Goal: Transaction & Acquisition: Purchase product/service

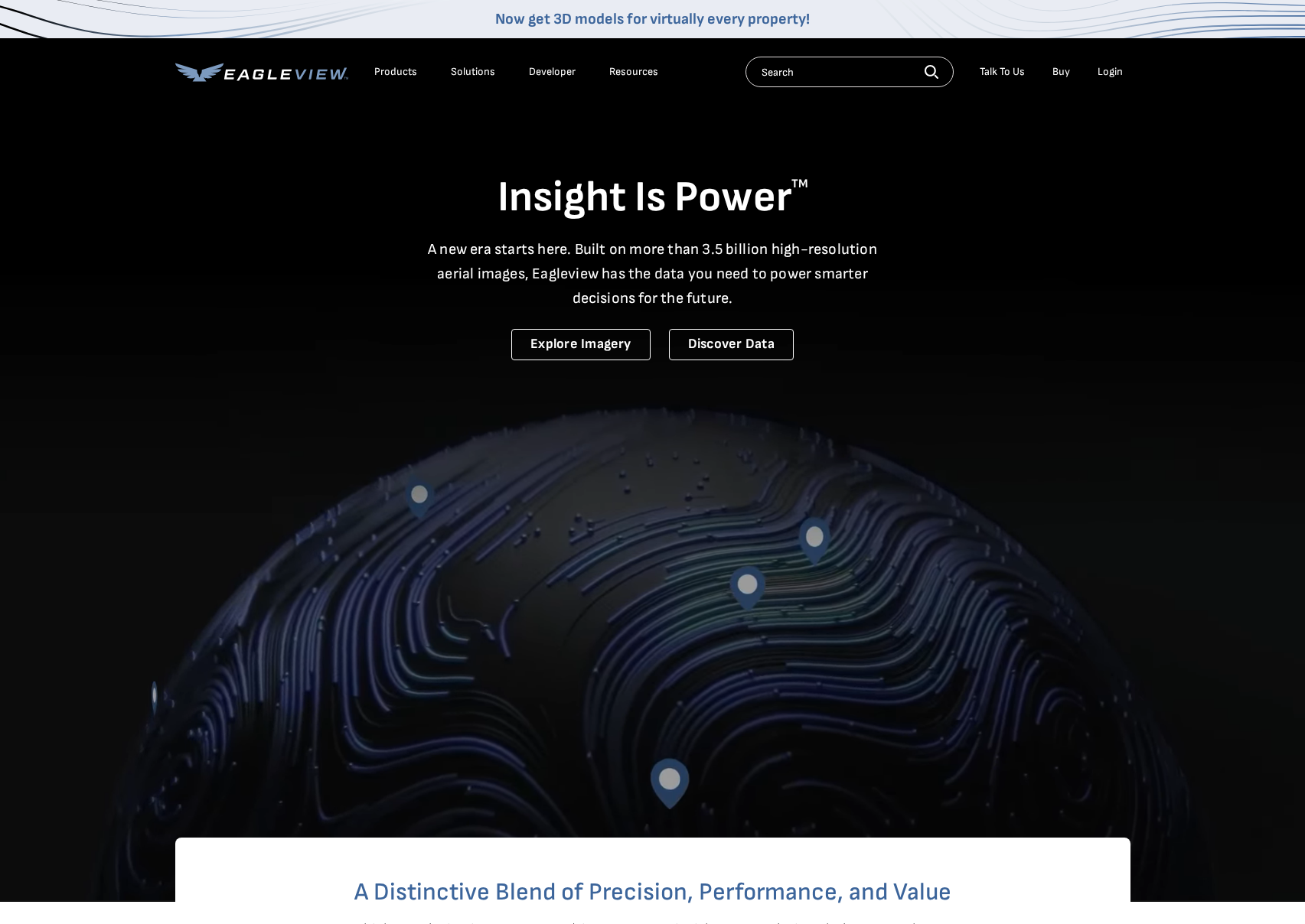
click at [1120, 62] on li "Login" at bounding box center [1110, 72] width 41 height 23
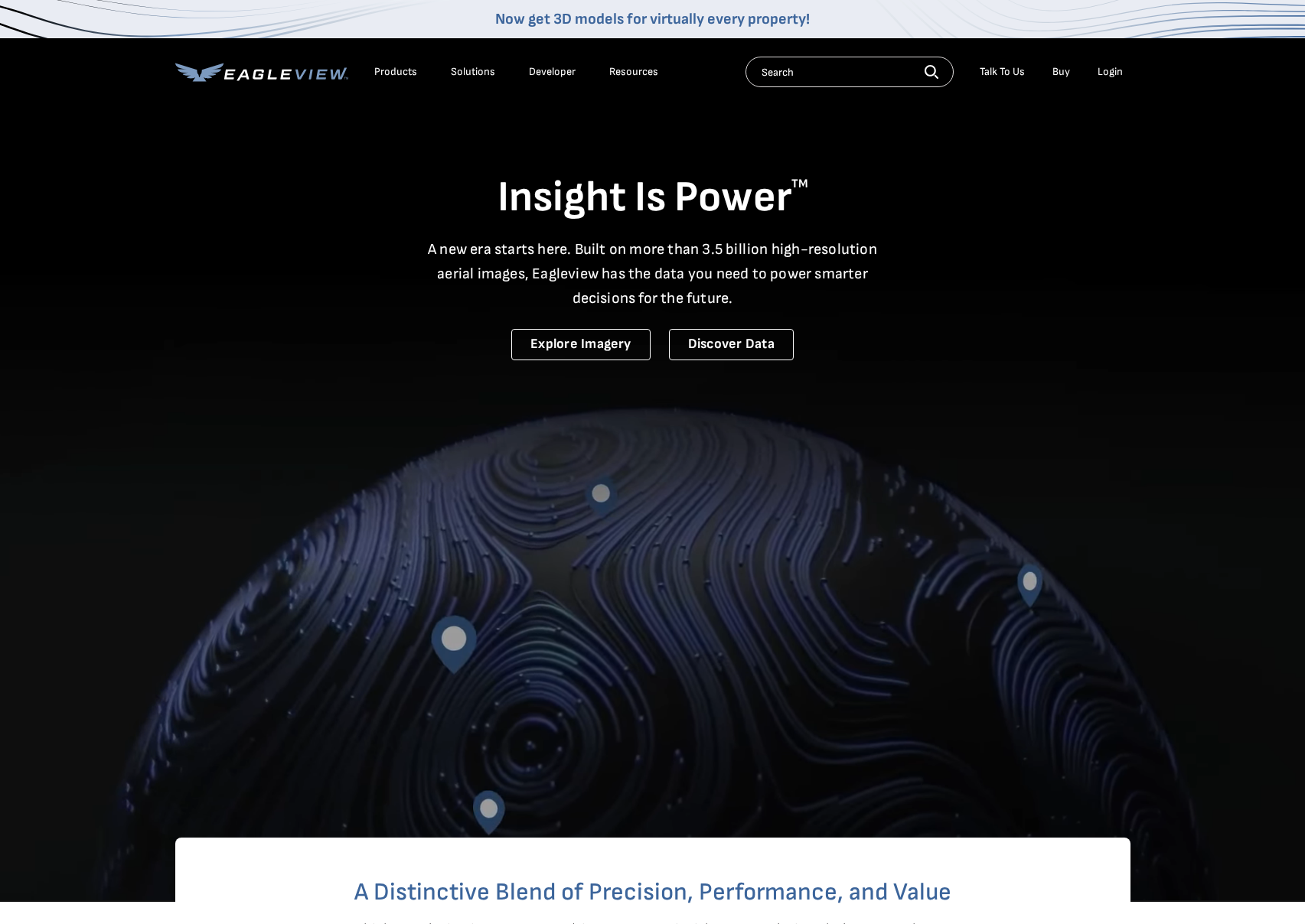
click at [1115, 69] on div "Login" at bounding box center [1110, 72] width 26 height 14
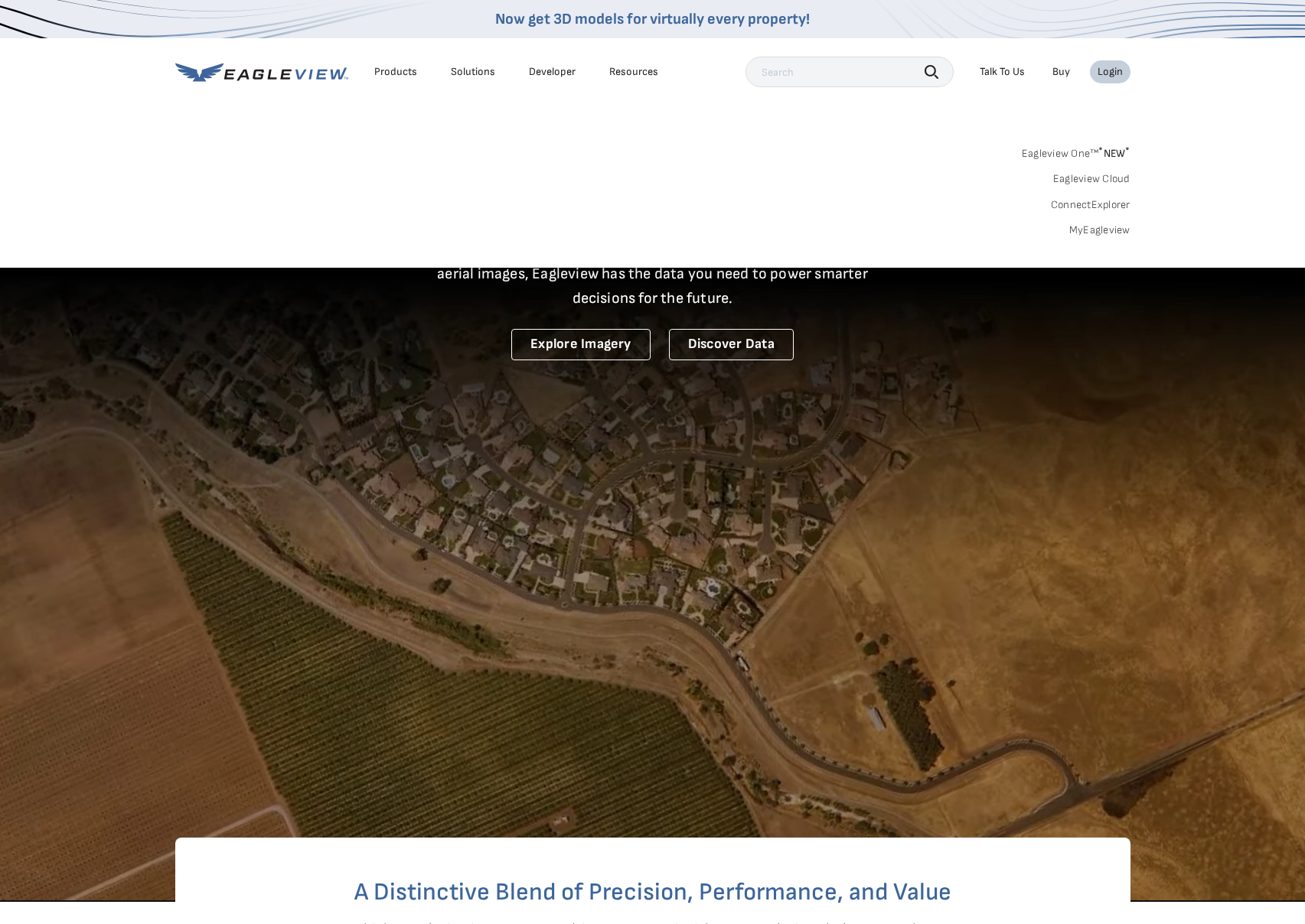
click at [1095, 231] on link "MyEagleview" at bounding box center [1100, 230] width 61 height 14
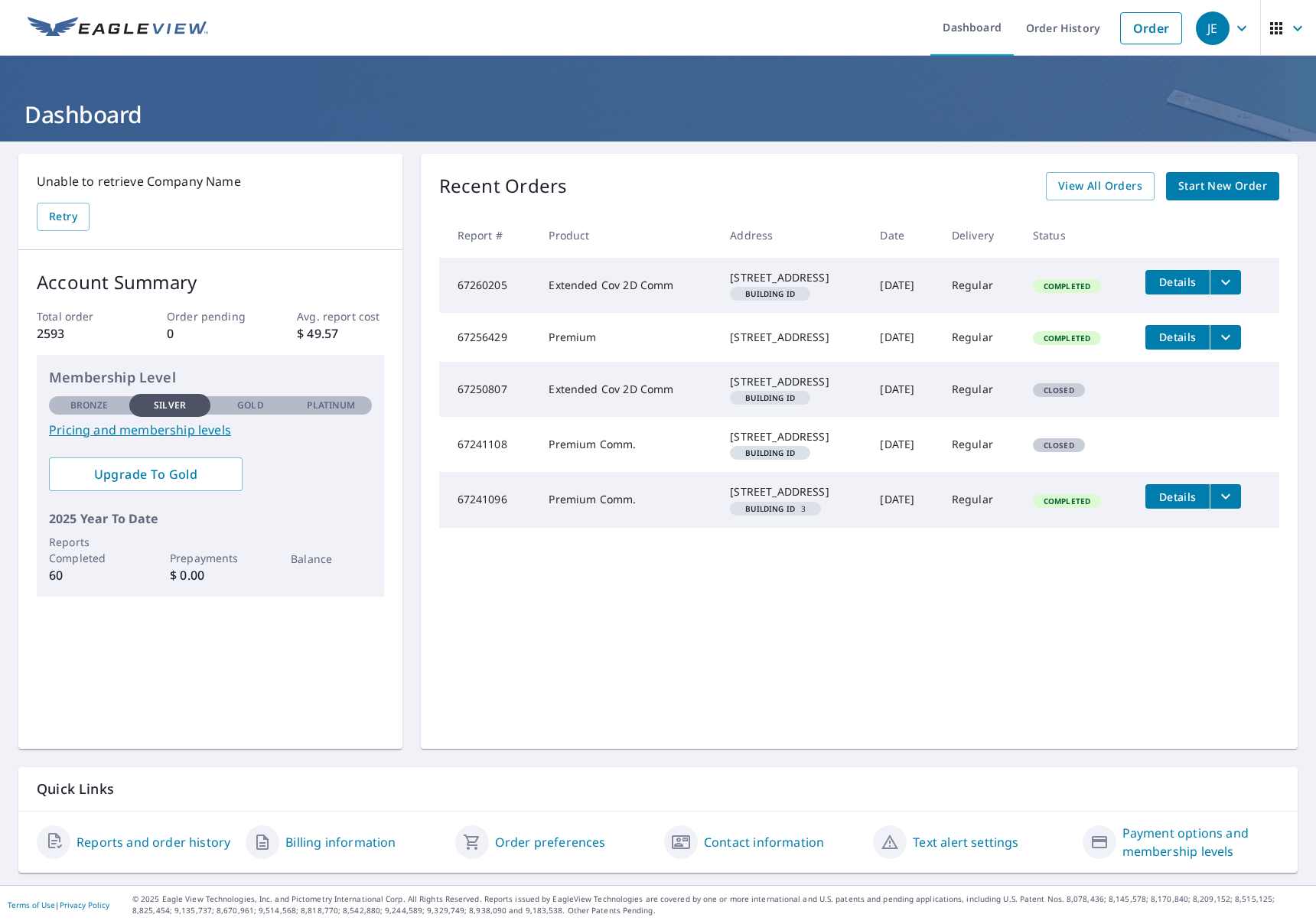
click at [576, 843] on link "Order preferences" at bounding box center [551, 842] width 111 height 19
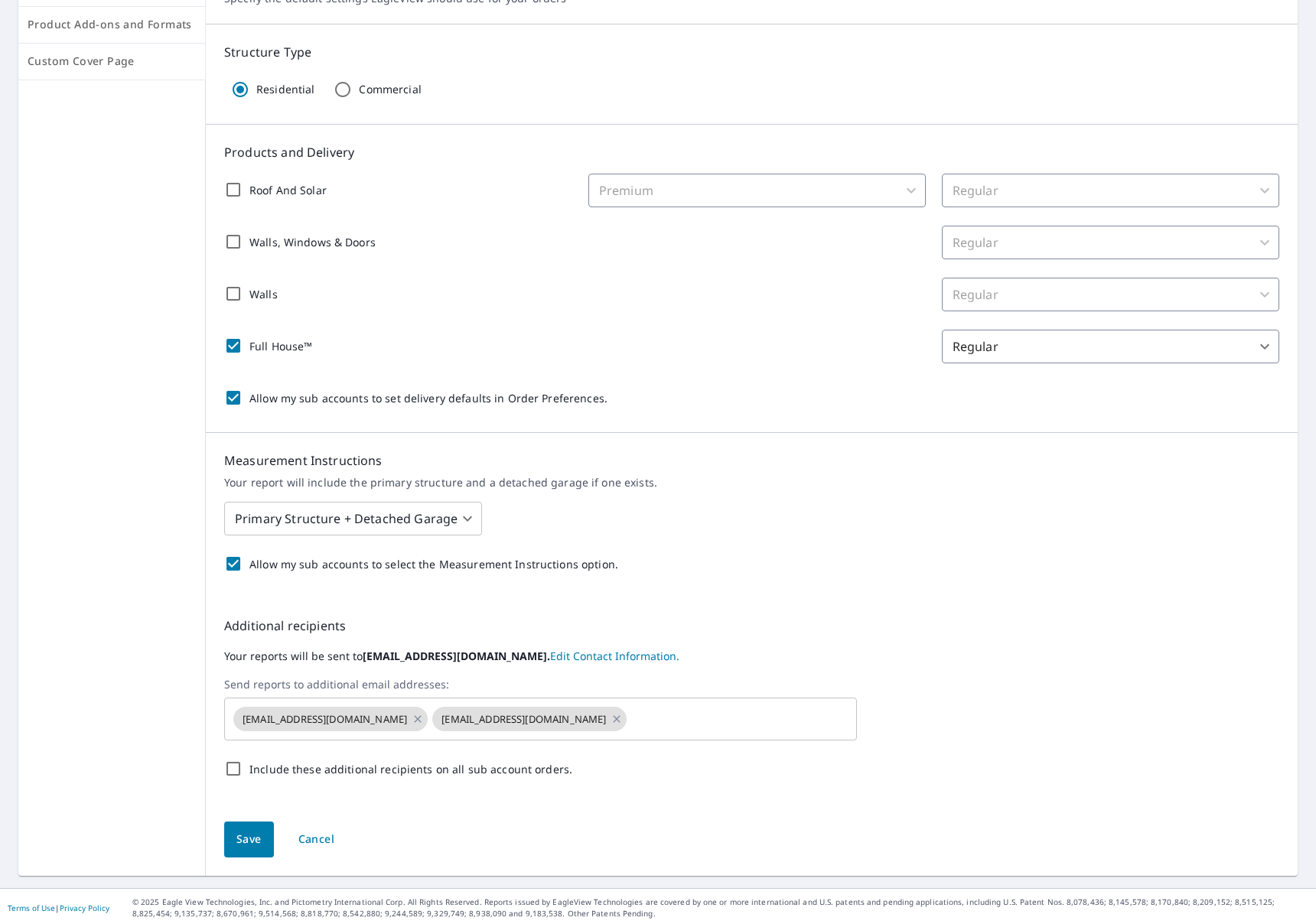
scroll to position [223, 0]
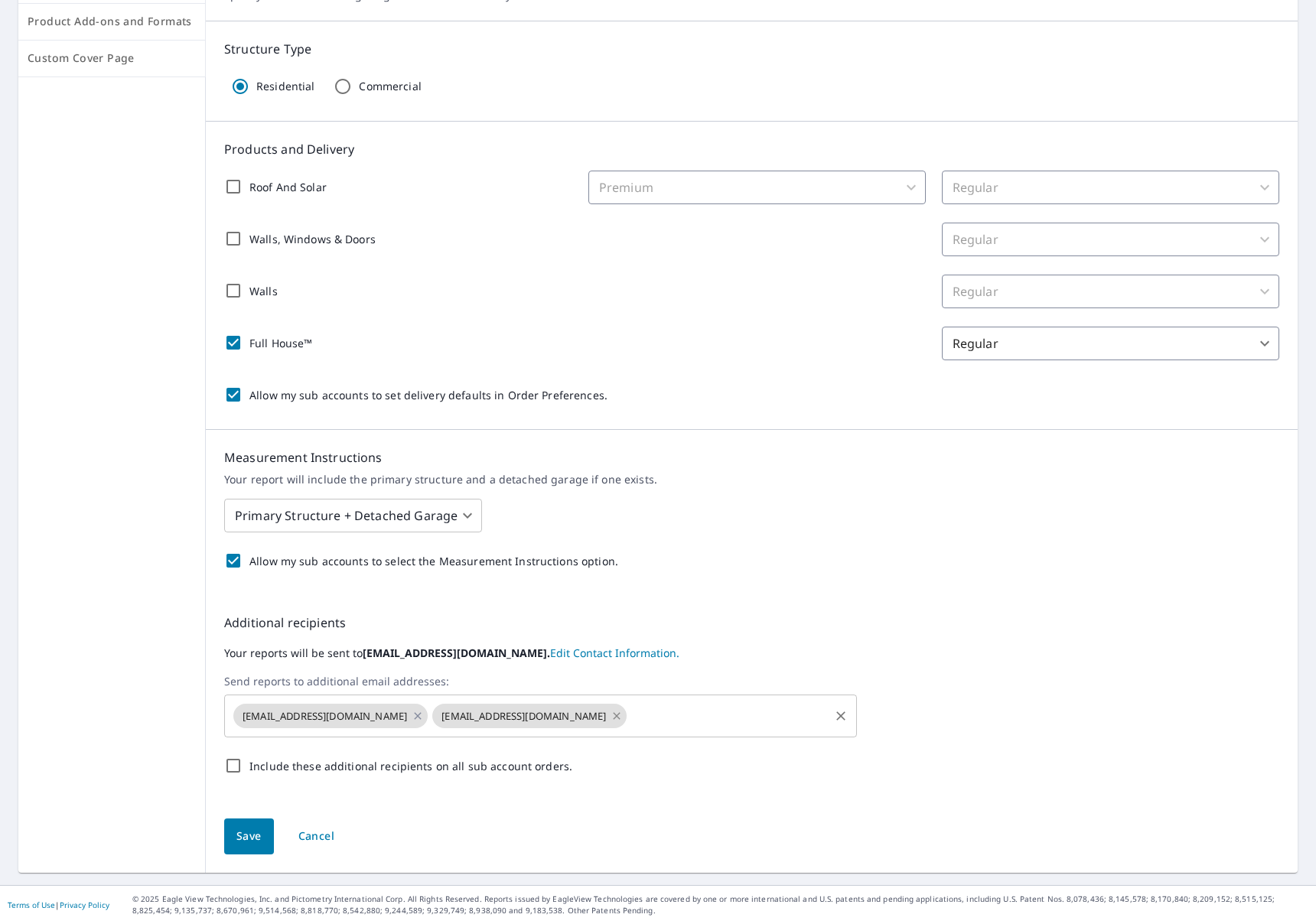
click at [611, 720] on icon at bounding box center [617, 716] width 12 height 17
click at [478, 726] on input "text" at bounding box center [628, 716] width 397 height 29
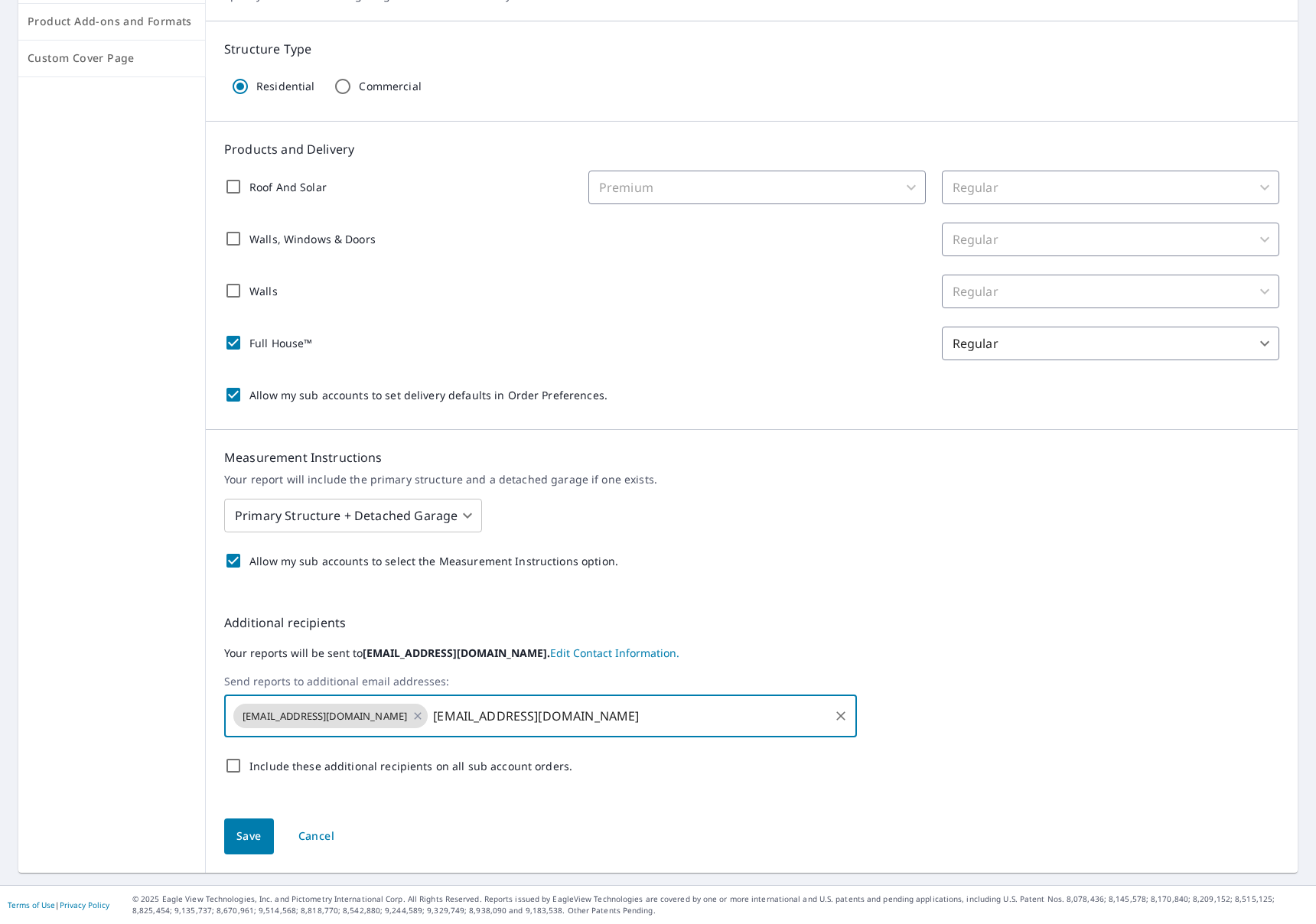
type input "[EMAIL_ADDRESS][DOMAIN_NAME]"
click at [255, 831] on span "Save" at bounding box center [249, 837] width 26 height 19
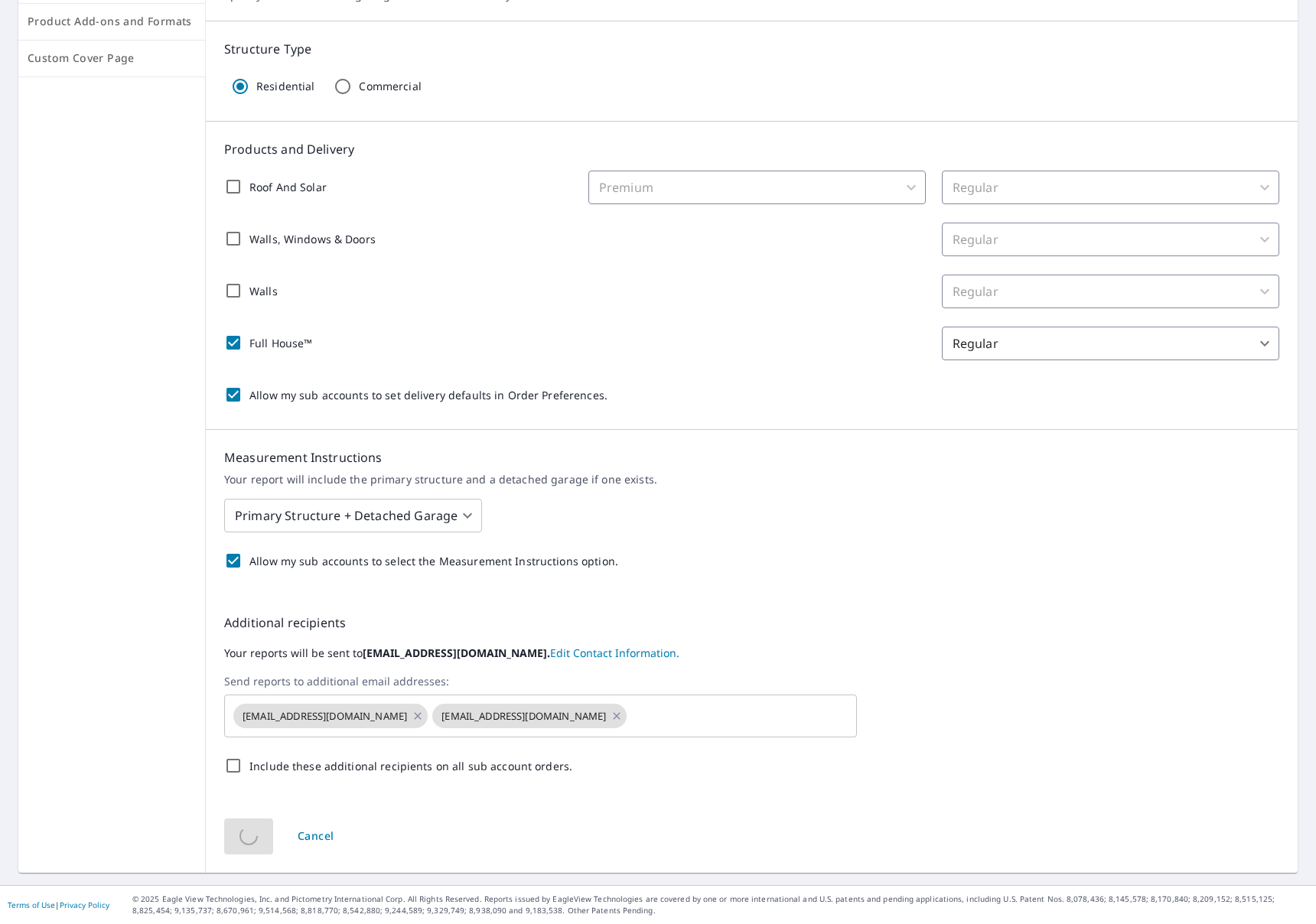
scroll to position [0, 0]
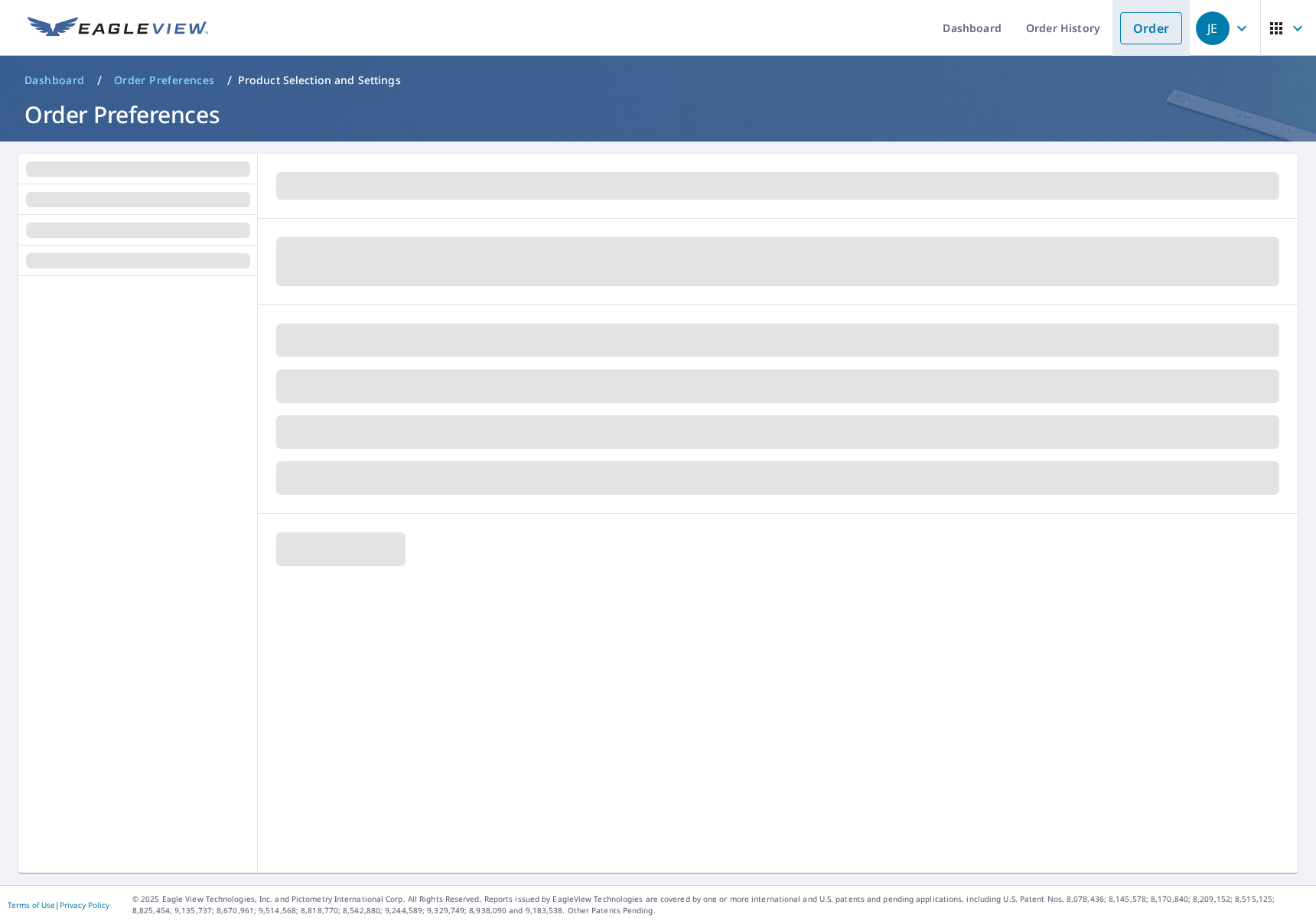
click at [1126, 32] on link "Order" at bounding box center [1151, 28] width 62 height 32
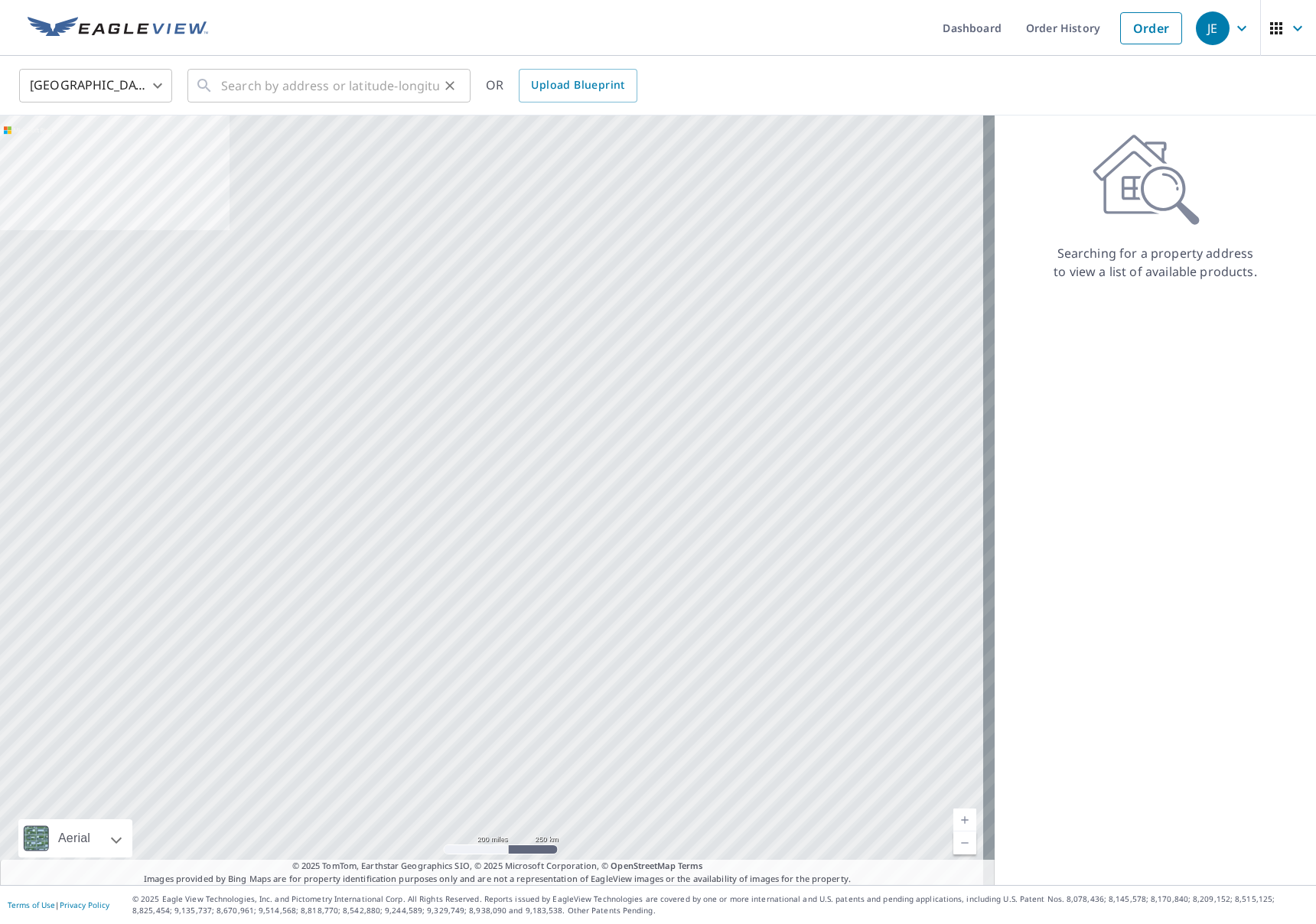
click at [216, 90] on div "​" at bounding box center [329, 86] width 283 height 34
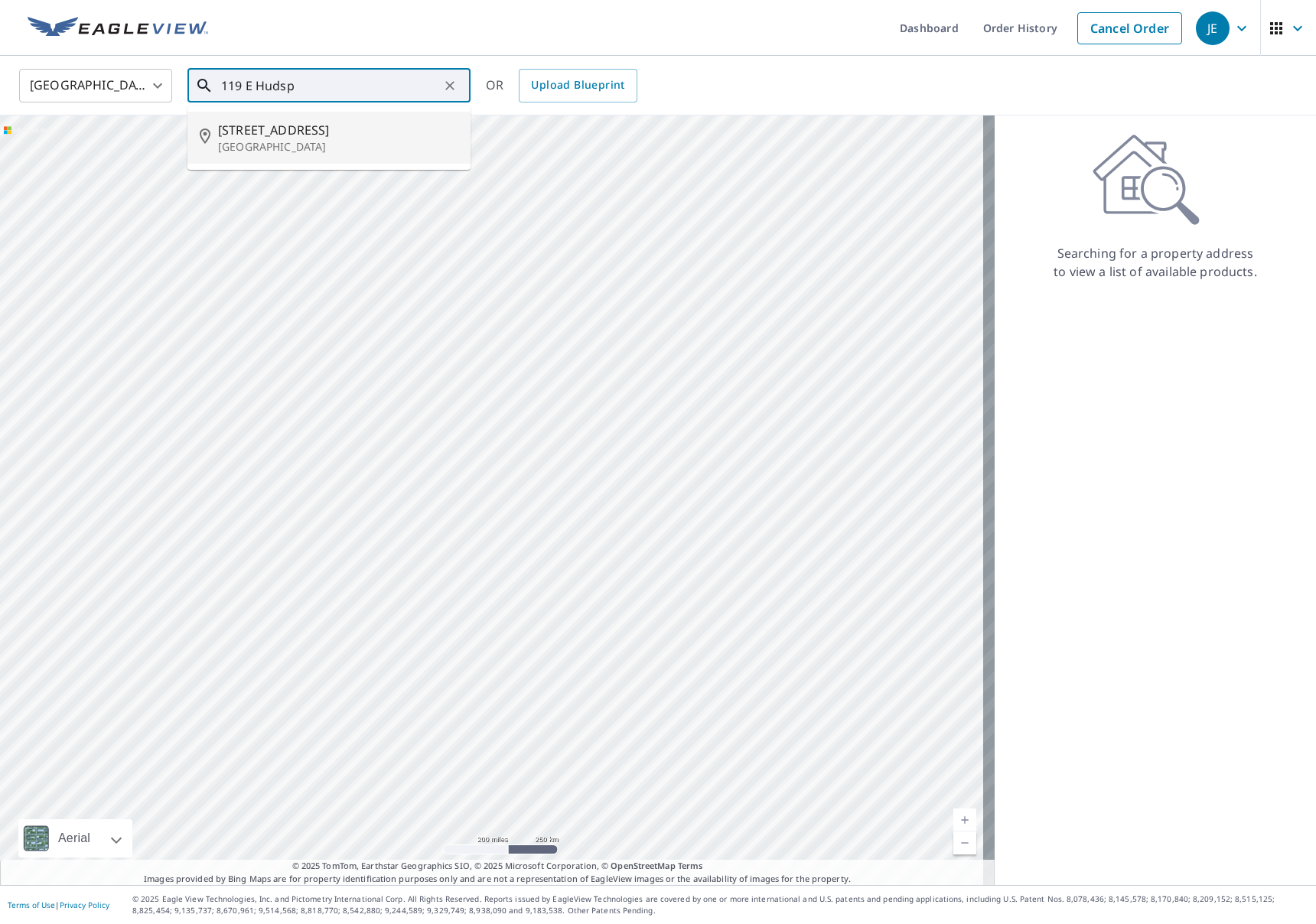
click at [336, 145] on p "[GEOGRAPHIC_DATA]" at bounding box center [338, 146] width 241 height 15
type input "[STREET_ADDRESS]"
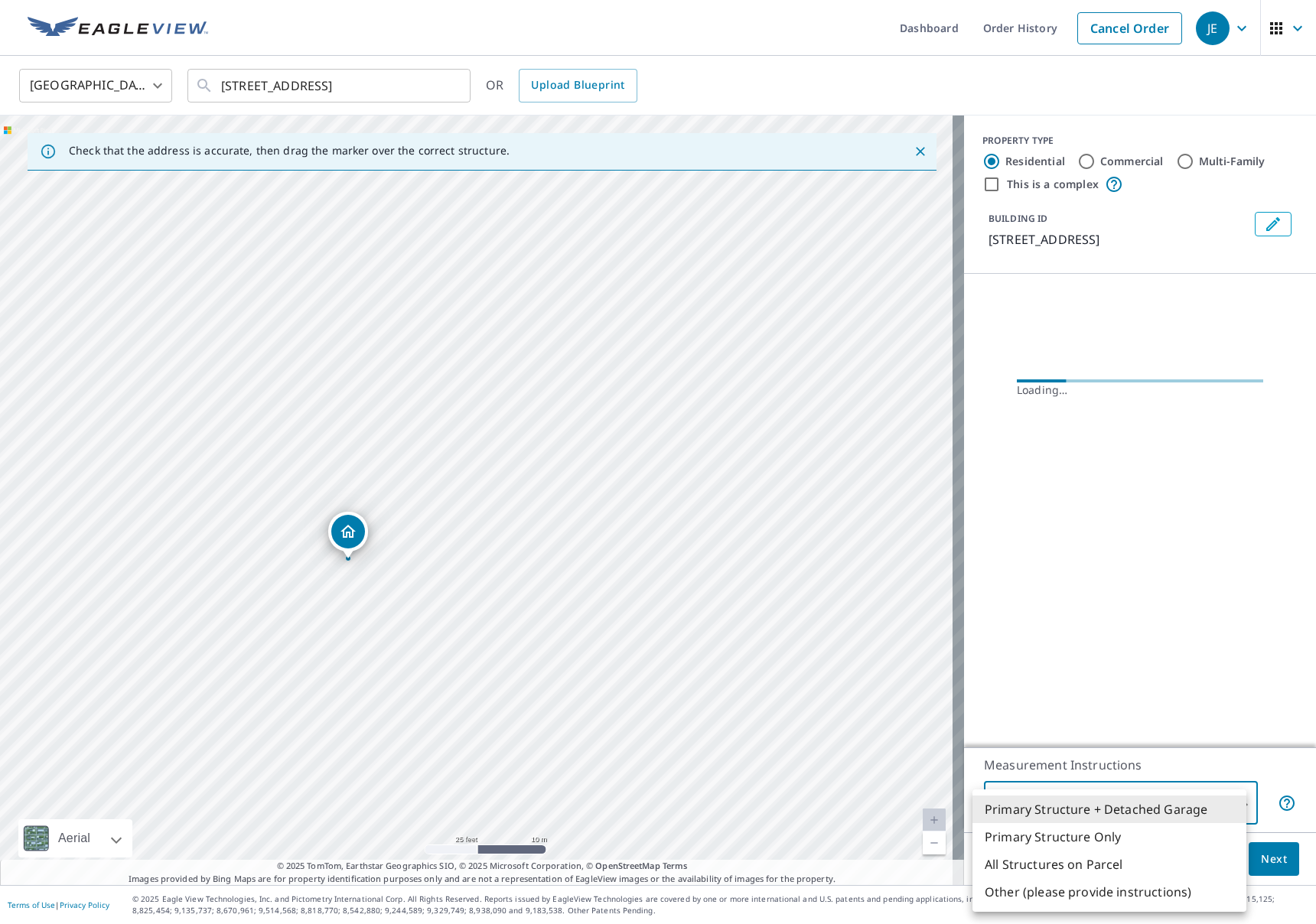
click at [1140, 794] on body "JE JE Dashboard Order History Cancel Order JE United States US ​ [STREET_ADDRES…" at bounding box center [658, 462] width 1316 height 924
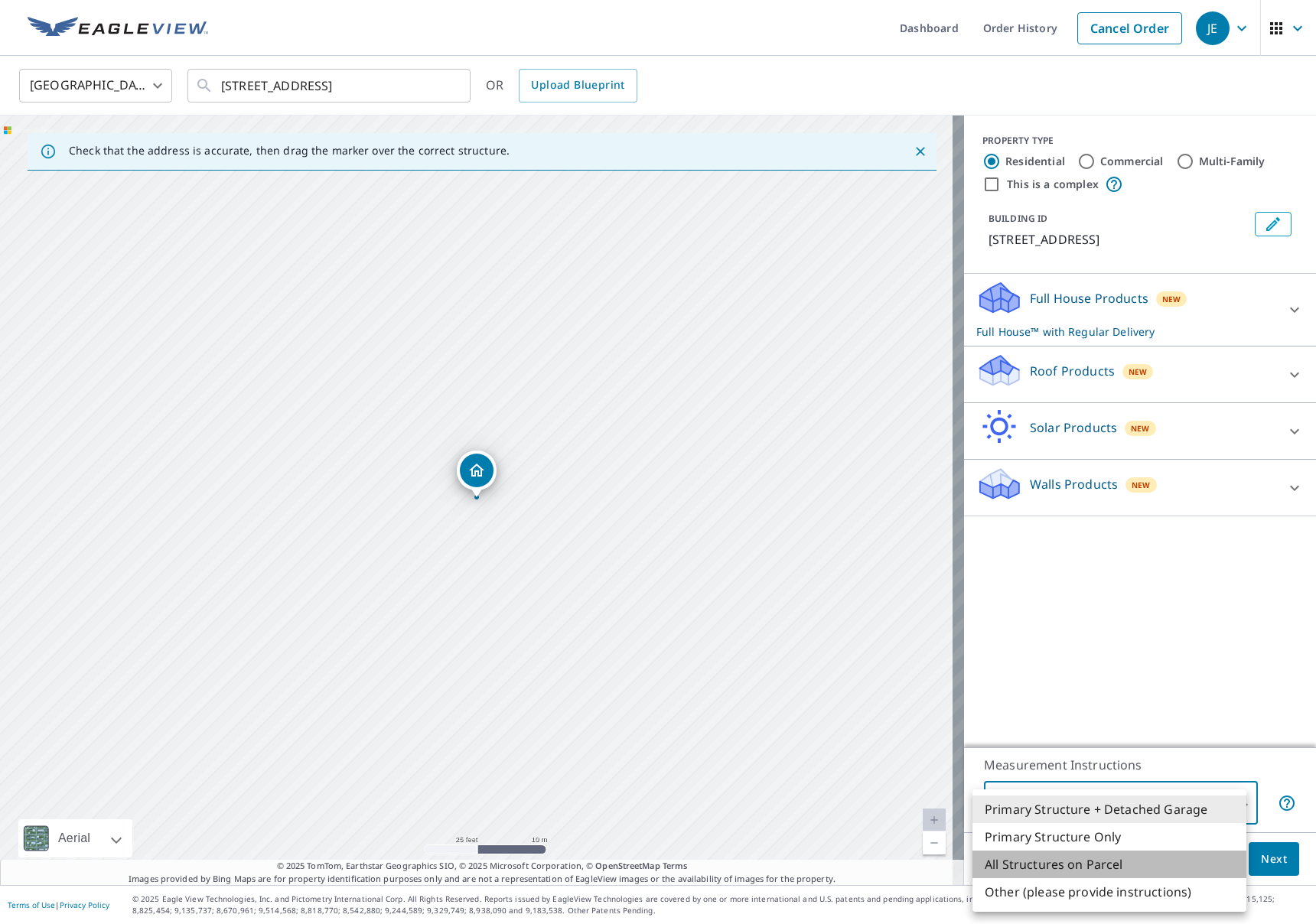
click at [1118, 861] on li "All Structures on Parcel" at bounding box center [1109, 864] width 274 height 27
type input "3"
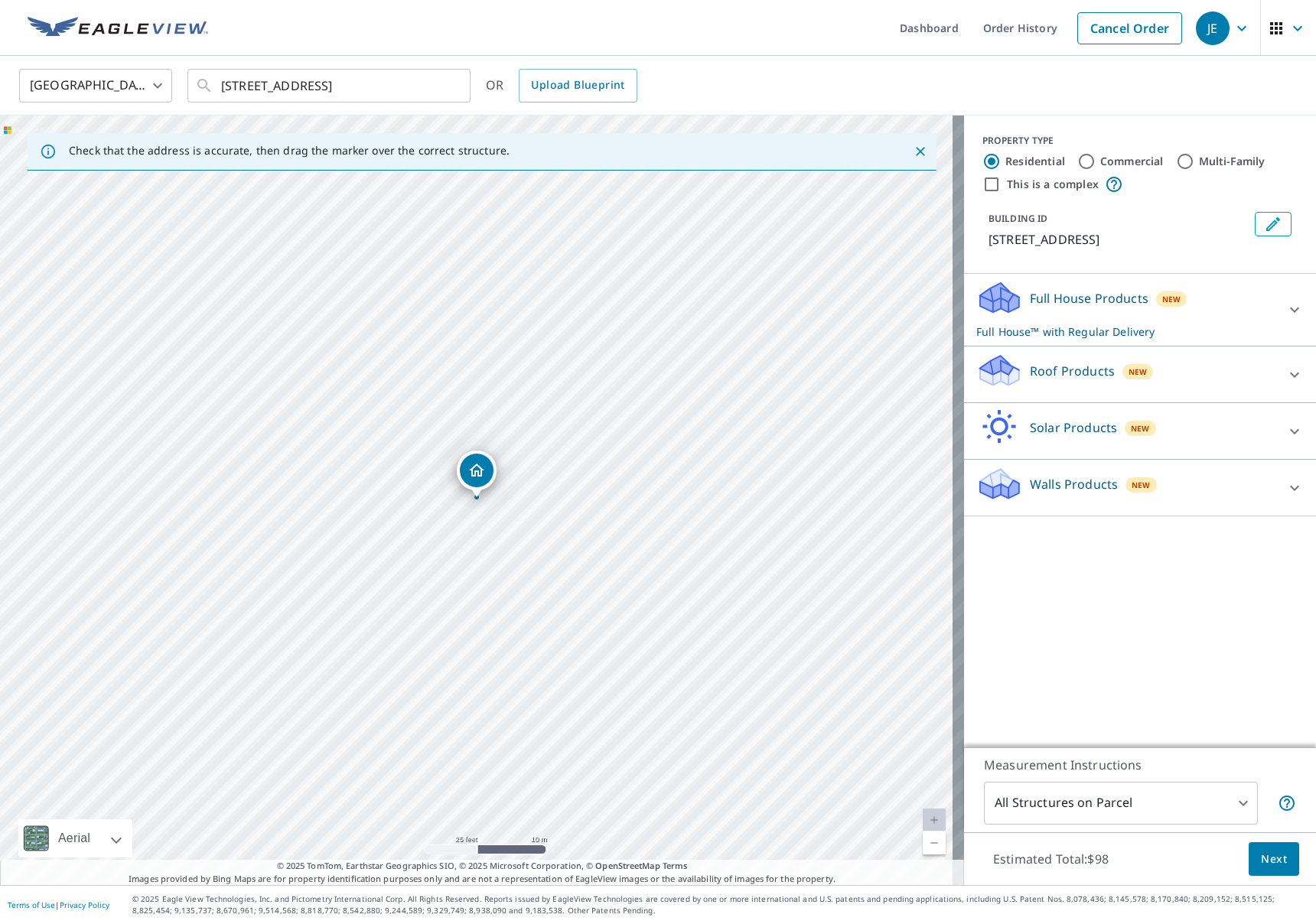
click at [1141, 368] on div "Roof Products New" at bounding box center [1126, 374] width 300 height 43
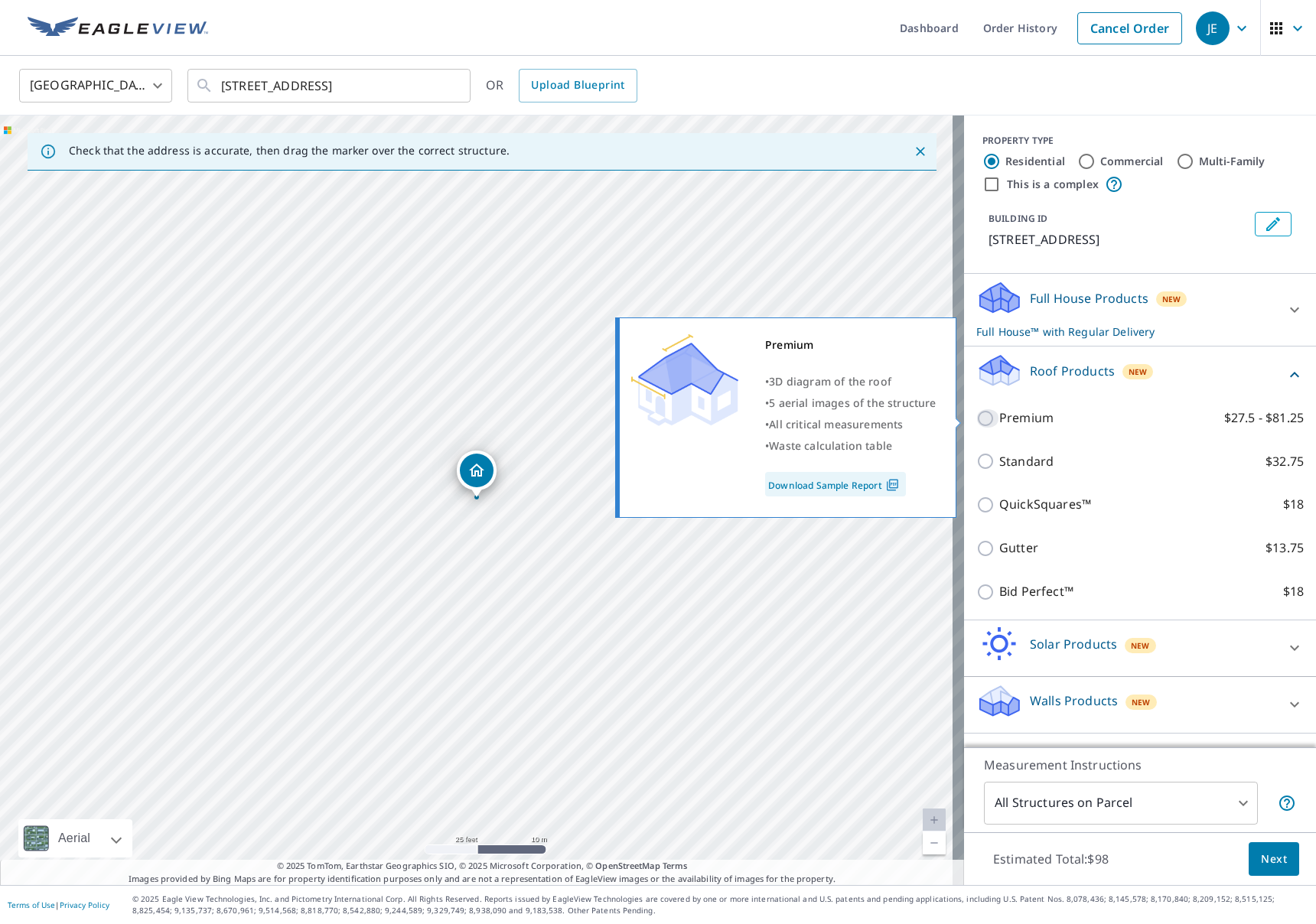
click at [984, 421] on input "Premium $27.5 - $81.25" at bounding box center [987, 418] width 23 height 19
checkbox input "true"
checkbox input "false"
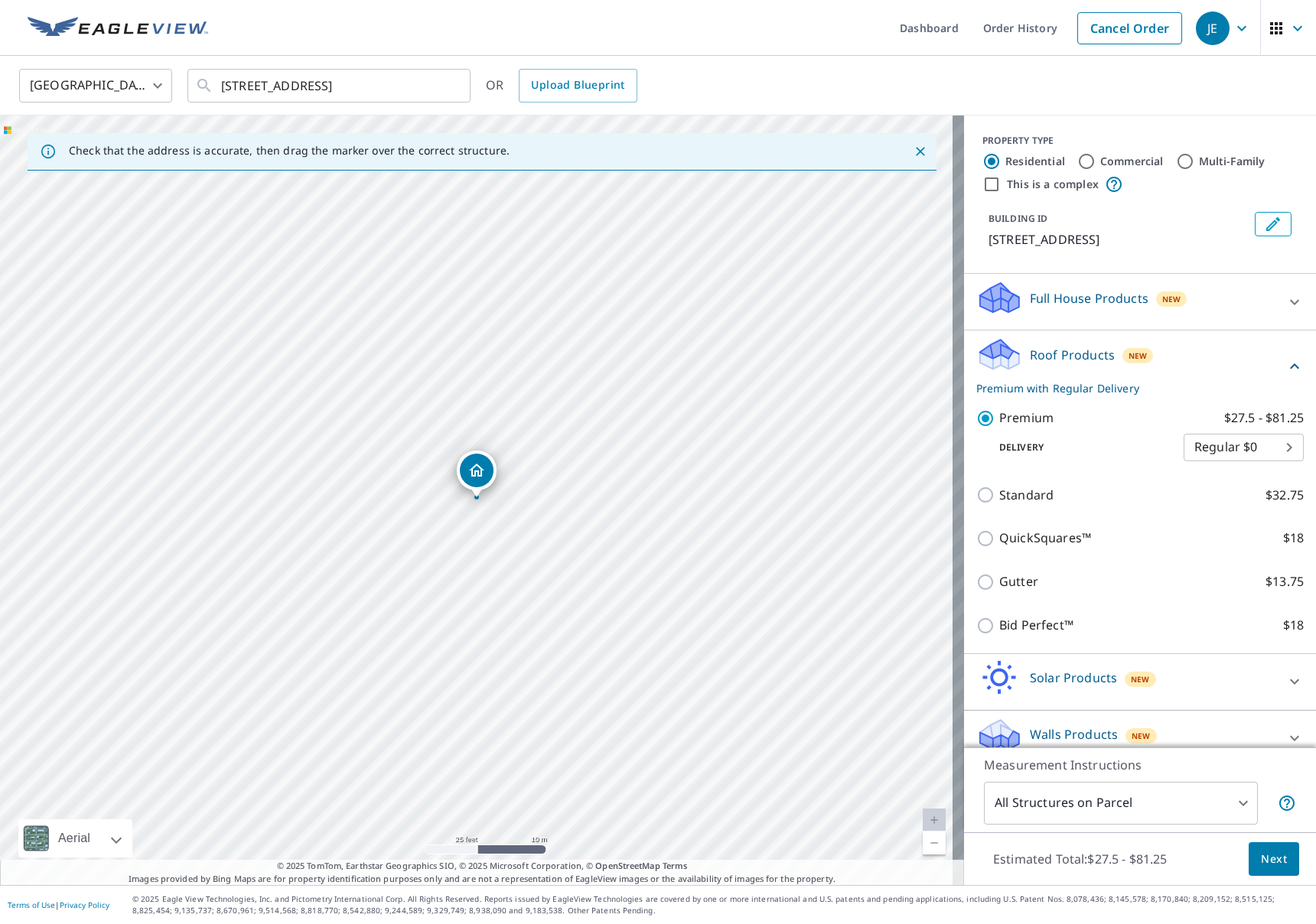
click at [1092, 741] on p "Walls Products" at bounding box center [1074, 734] width 88 height 19
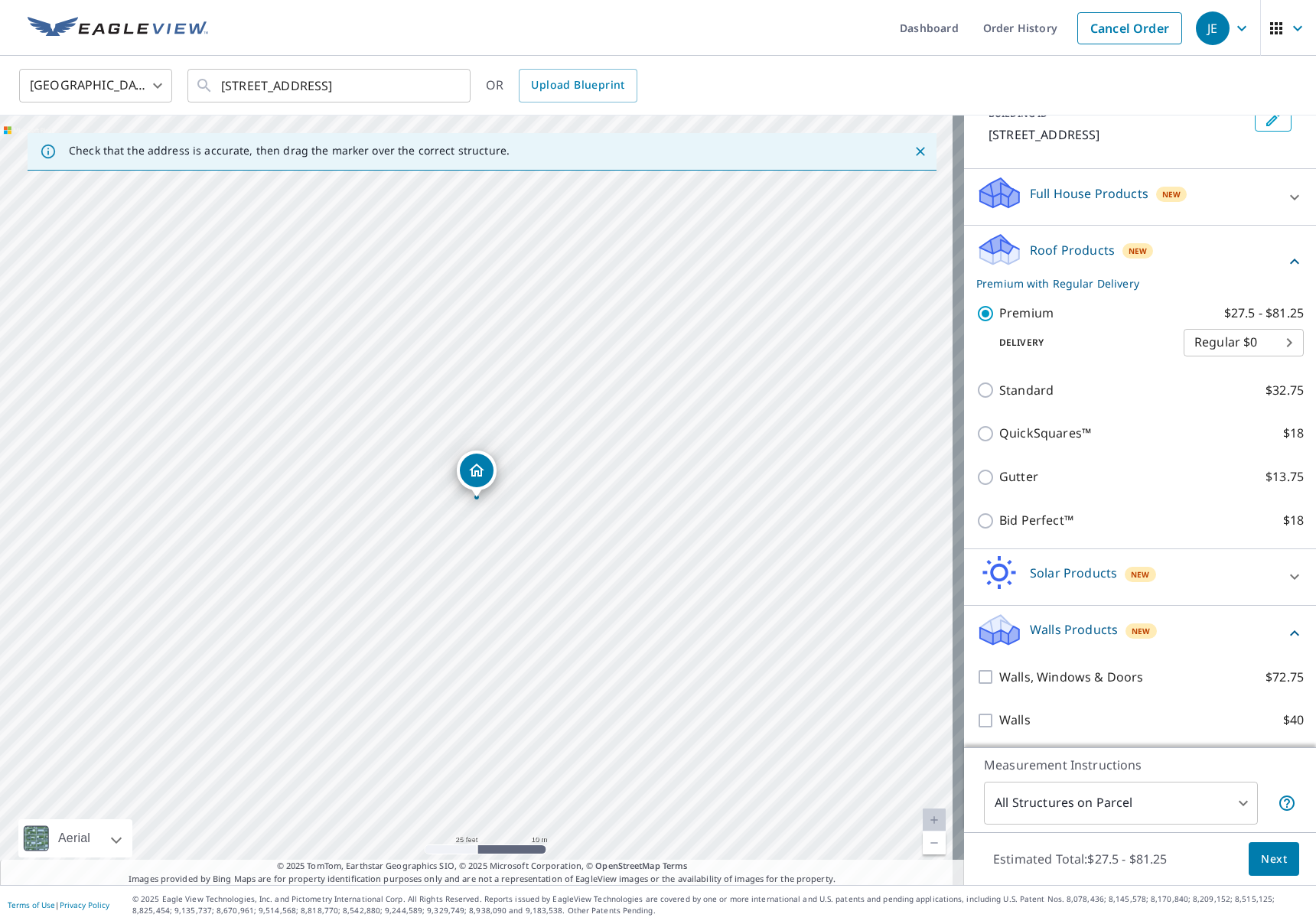
scroll to position [107, 0]
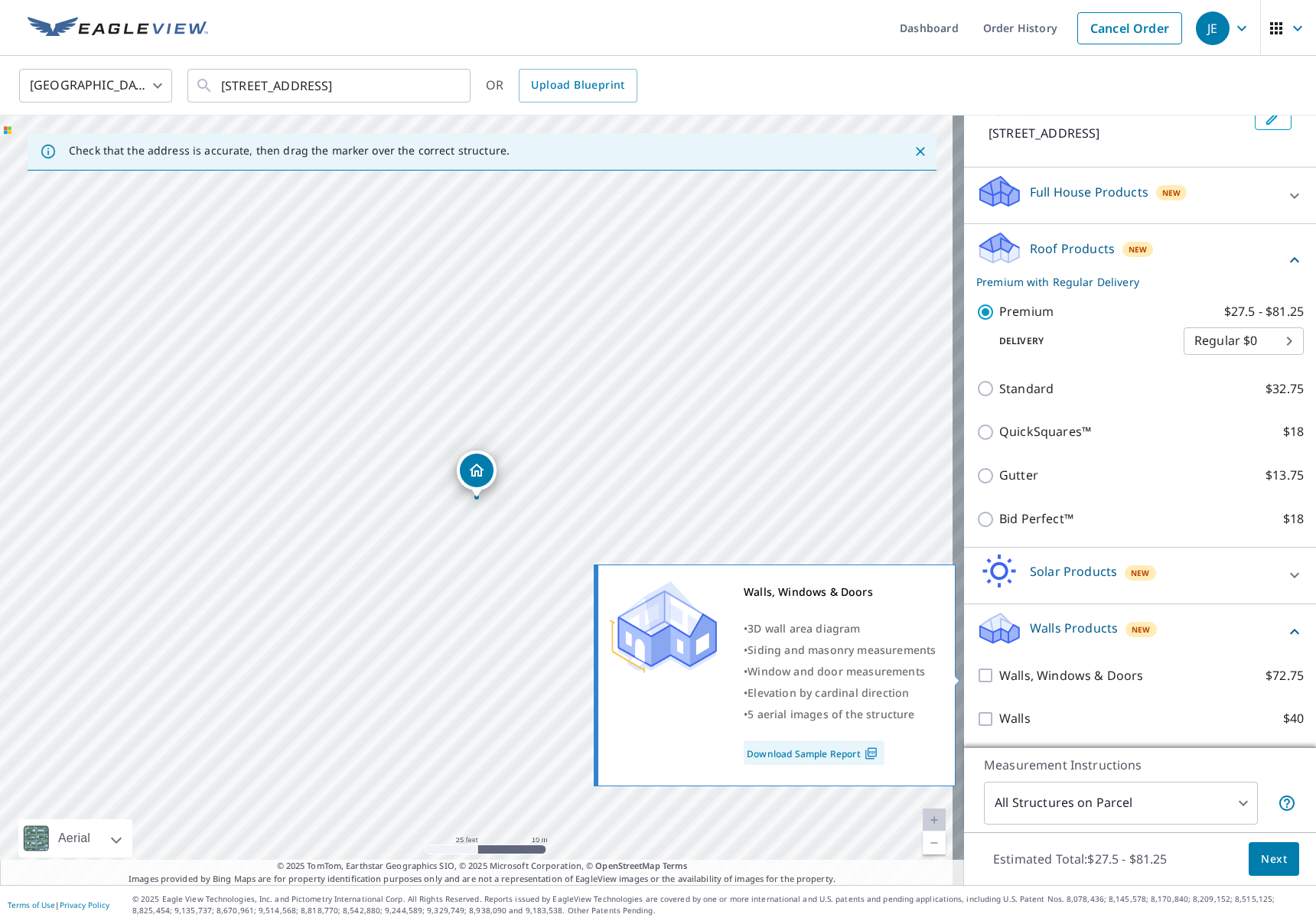
click at [976, 675] on input "Walls, Windows & Doors $72.75" at bounding box center [987, 675] width 23 height 19
checkbox input "true"
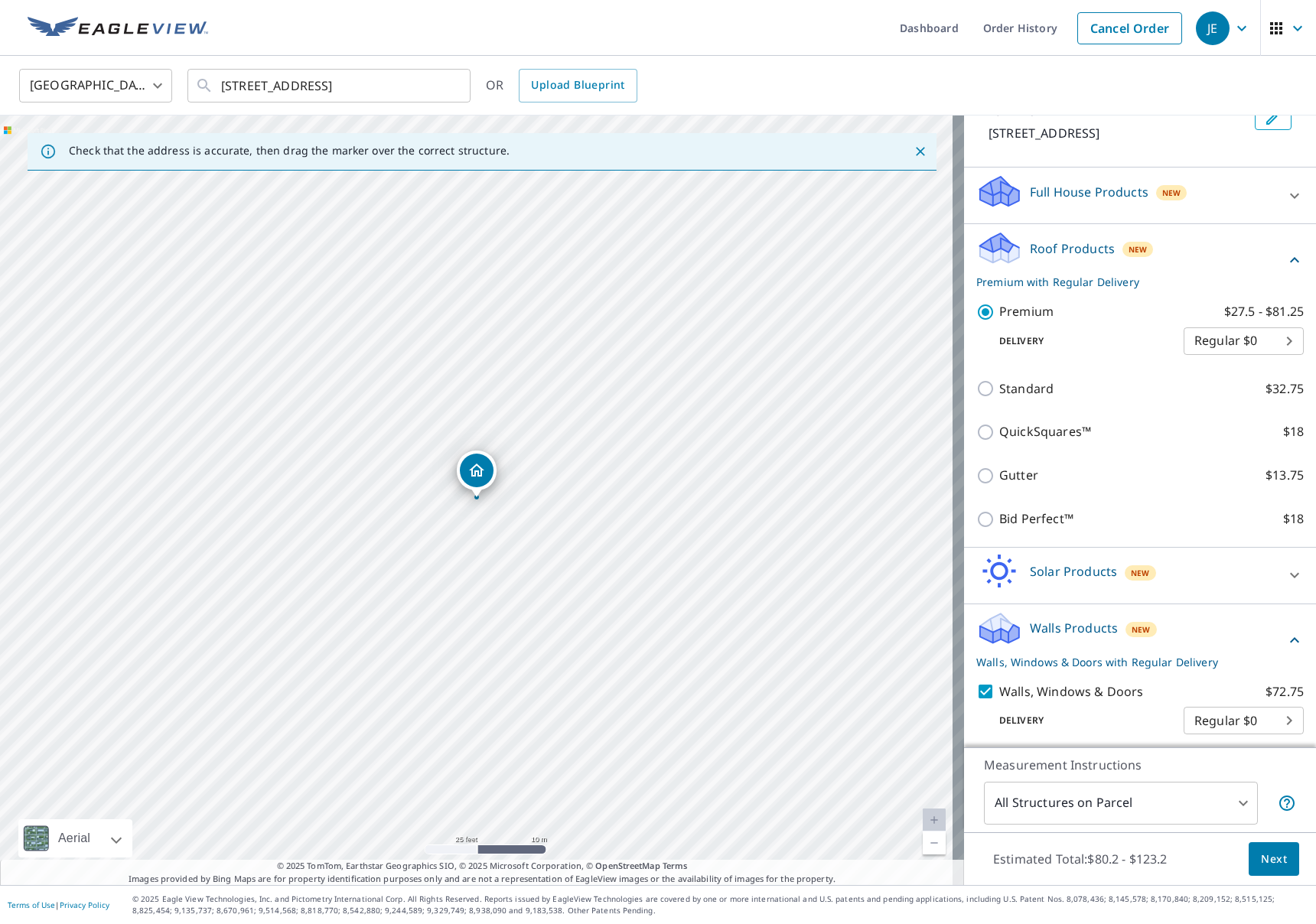
click at [1265, 871] on button "Next" at bounding box center [1273, 860] width 50 height 34
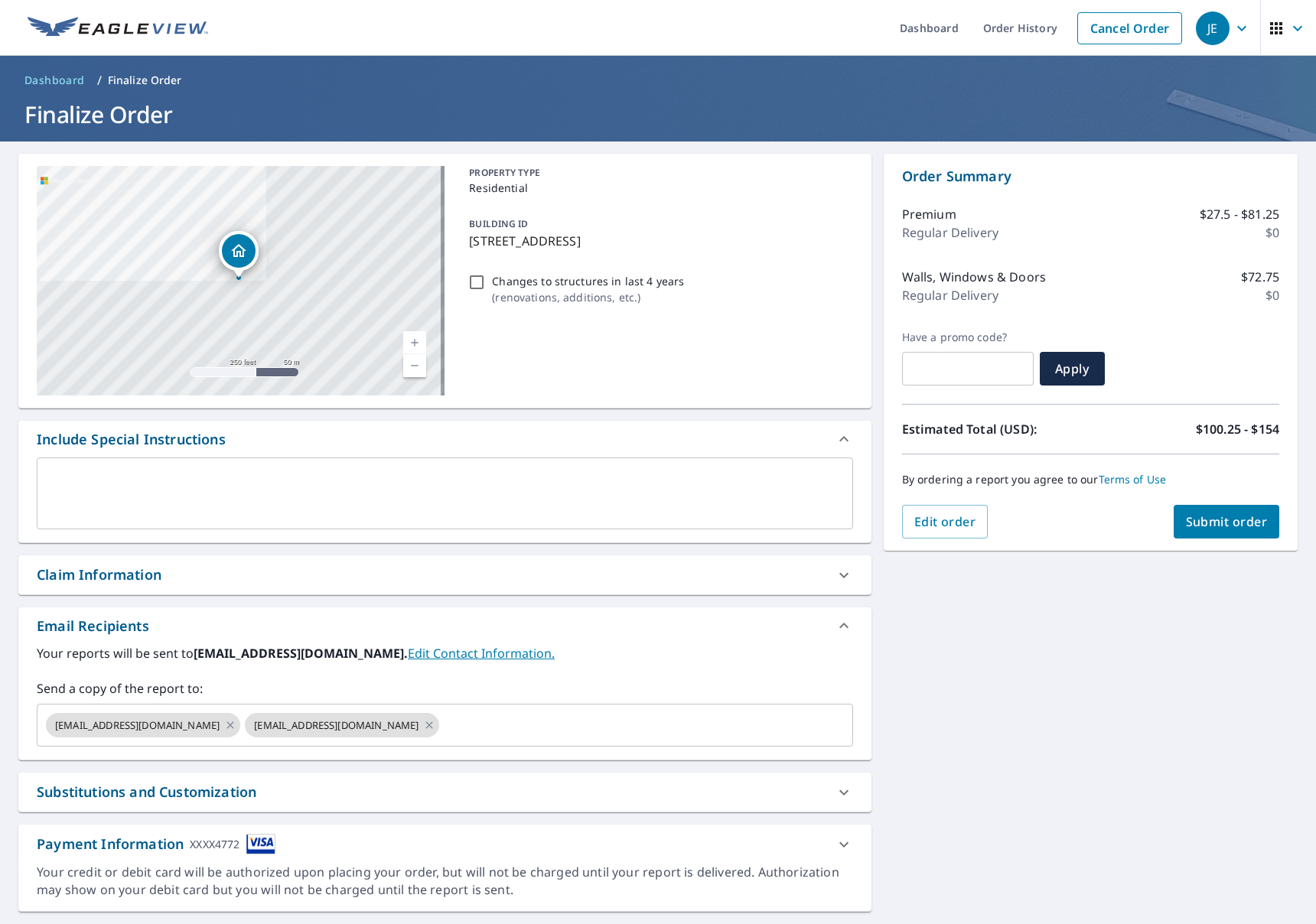
drag, startPoint x: 305, startPoint y: 579, endPoint x: 286, endPoint y: 588, distance: 21.0
click at [305, 580] on div "Claim Information" at bounding box center [431, 575] width 789 height 20
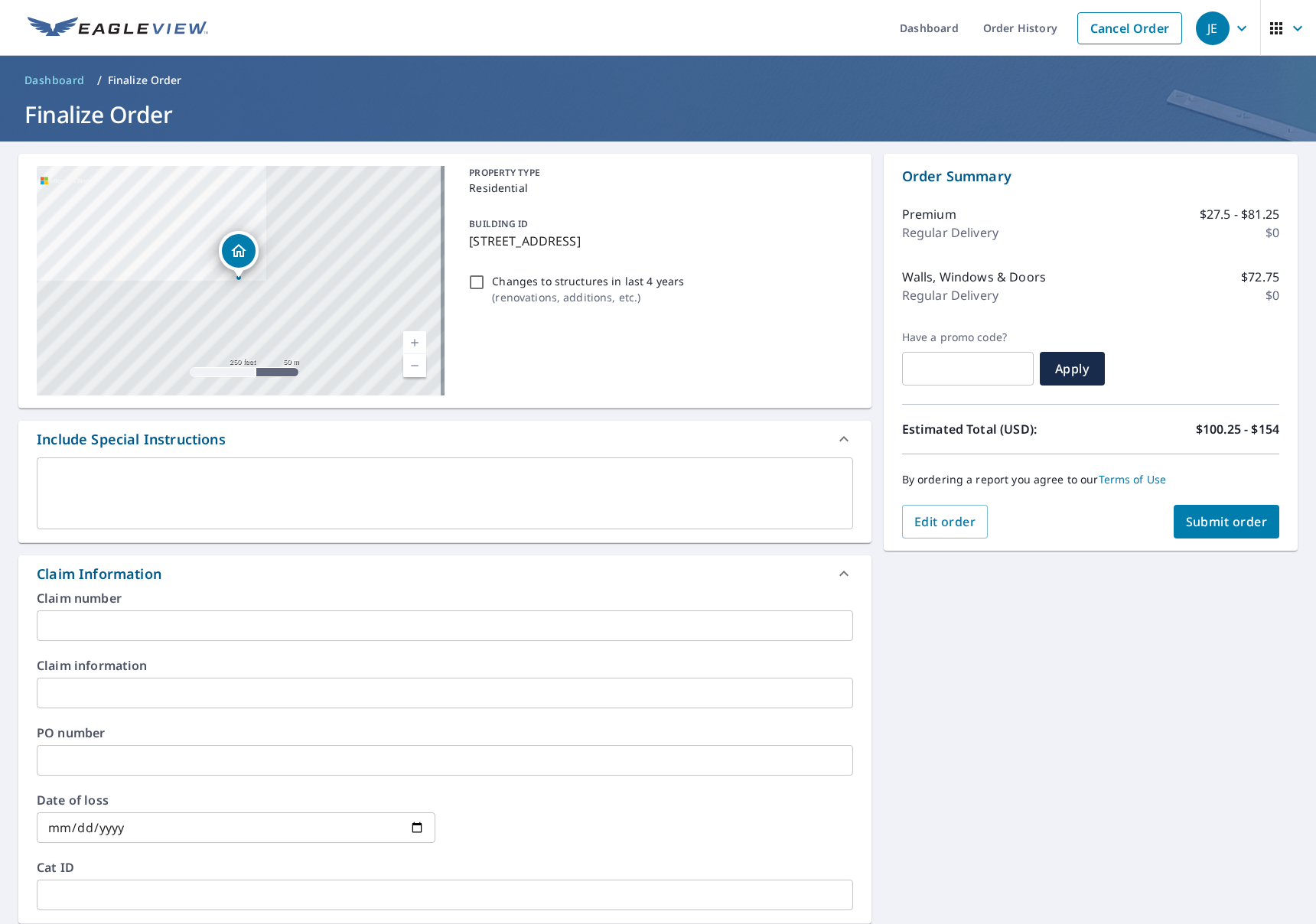
click at [148, 708] on input "text" at bounding box center [445, 693] width 816 height 31
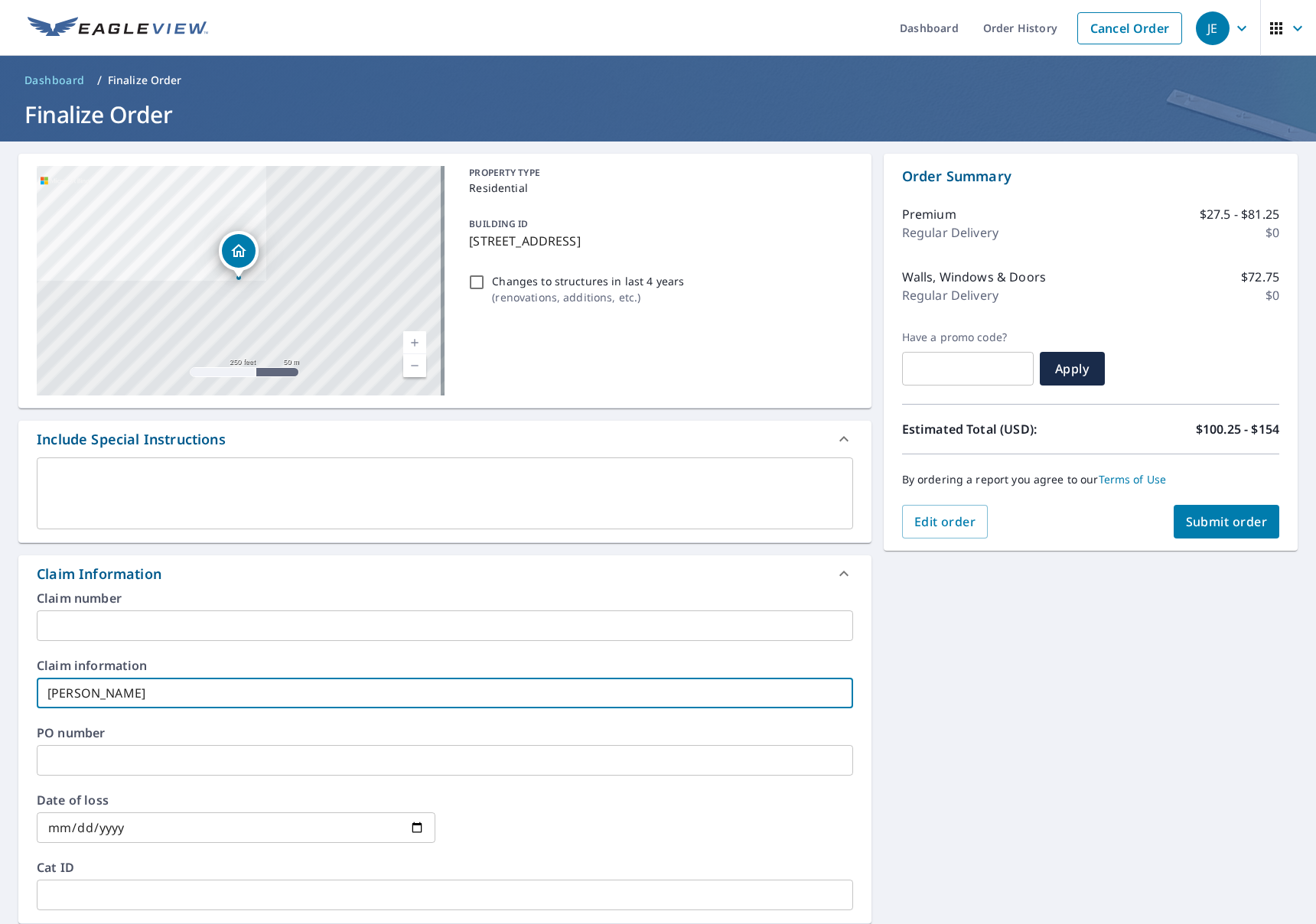
type input "[PERSON_NAME]"
click at [1216, 534] on button "Submit order" at bounding box center [1226, 522] width 107 height 34
